Goal: Navigation & Orientation: Find specific page/section

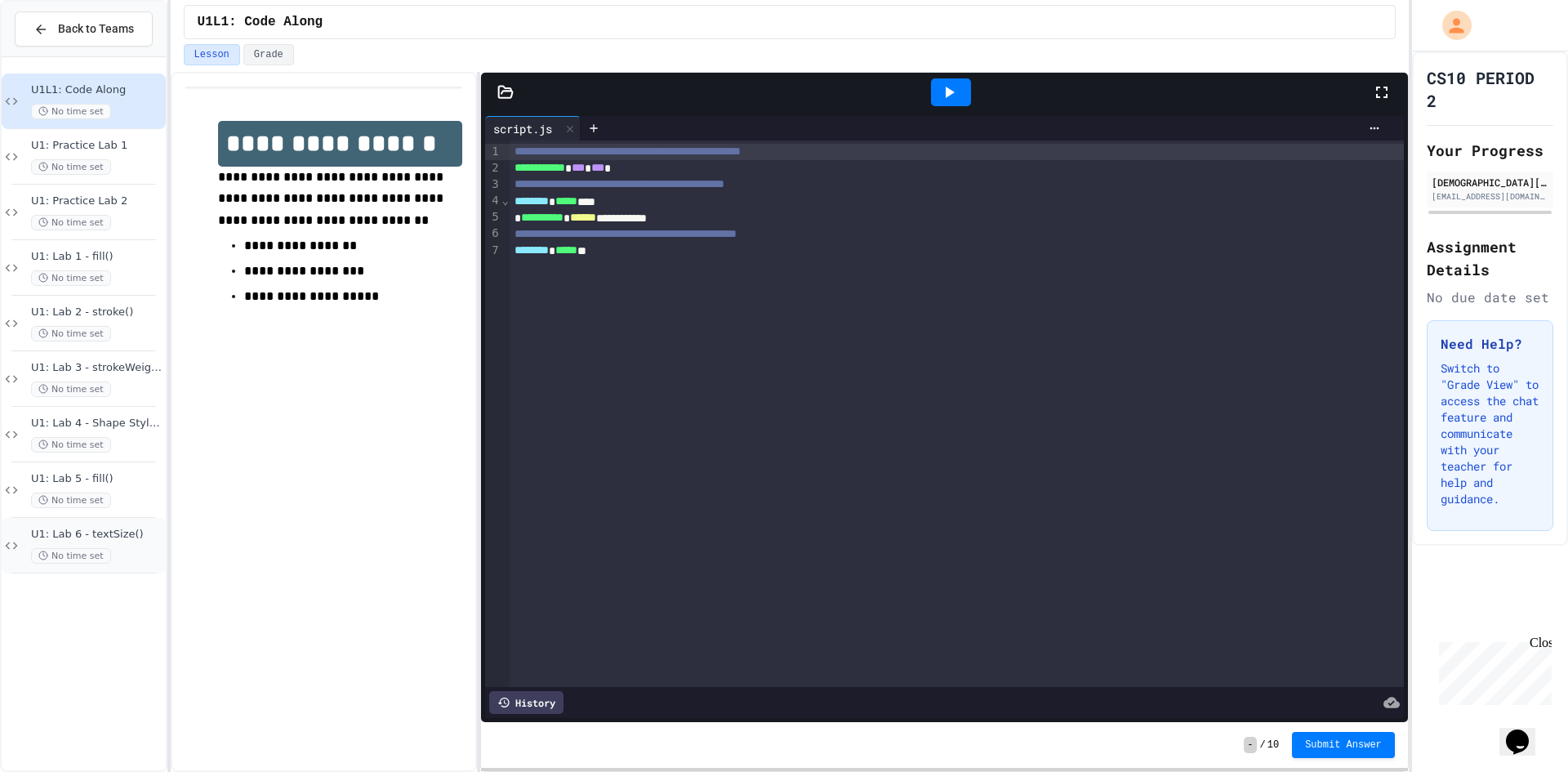
click at [126, 529] on span "U1: Lab 6 - textSize()" at bounding box center [96, 535] width 132 height 14
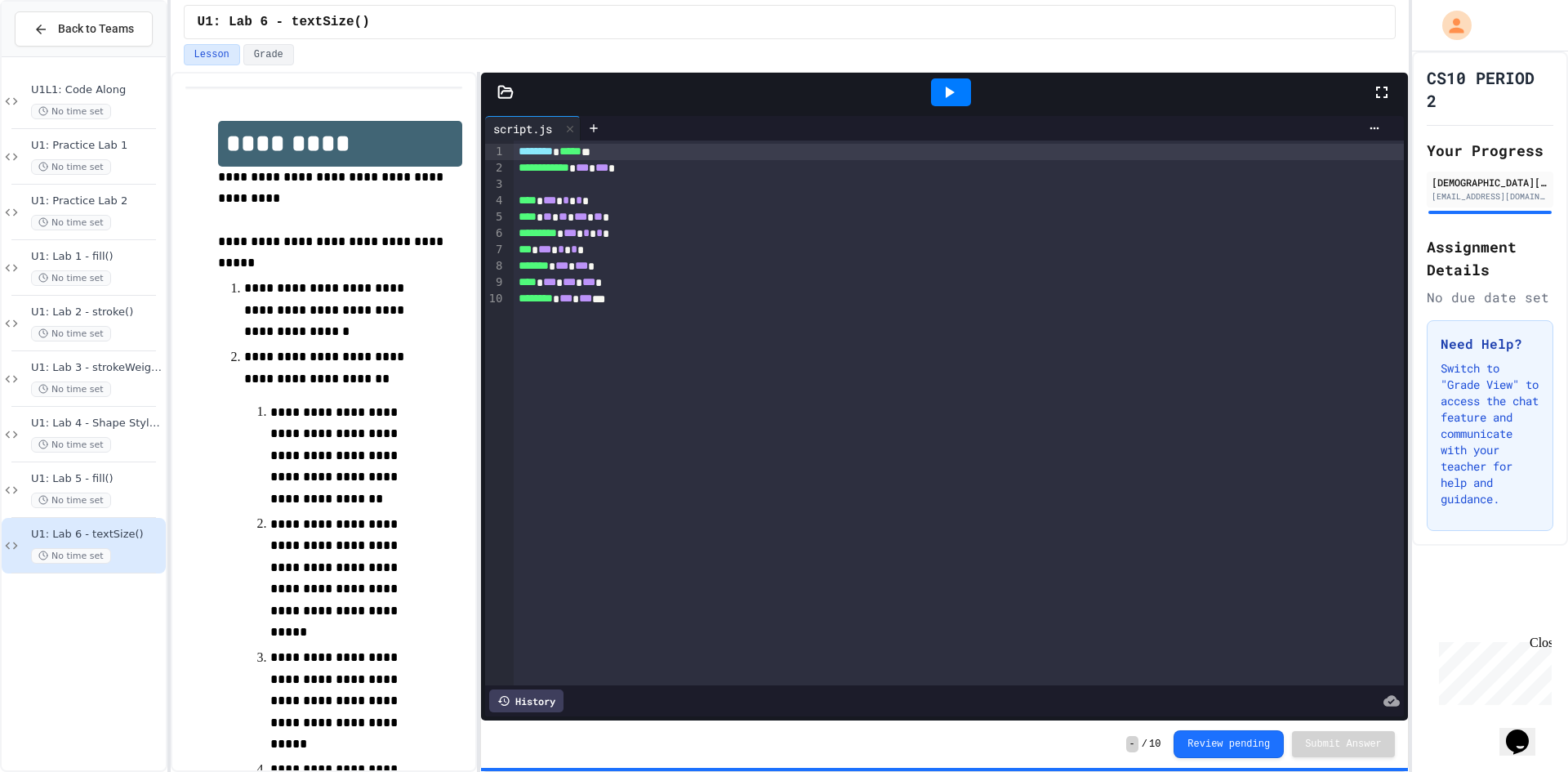
click at [423, 524] on ol "**********" at bounding box center [340, 611] width 192 height 424
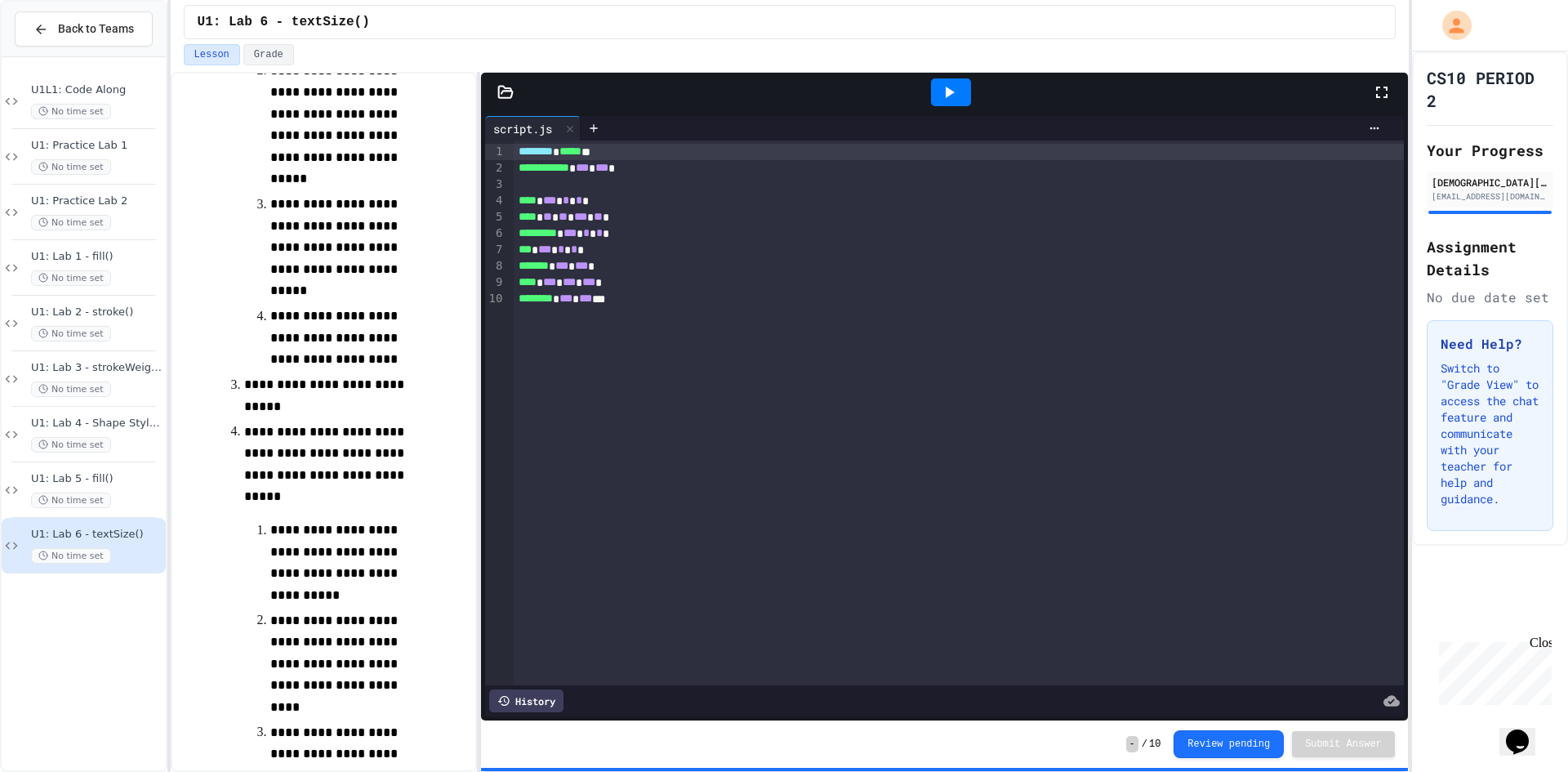
scroll to position [496, 0]
